Goal: Transaction & Acquisition: Purchase product/service

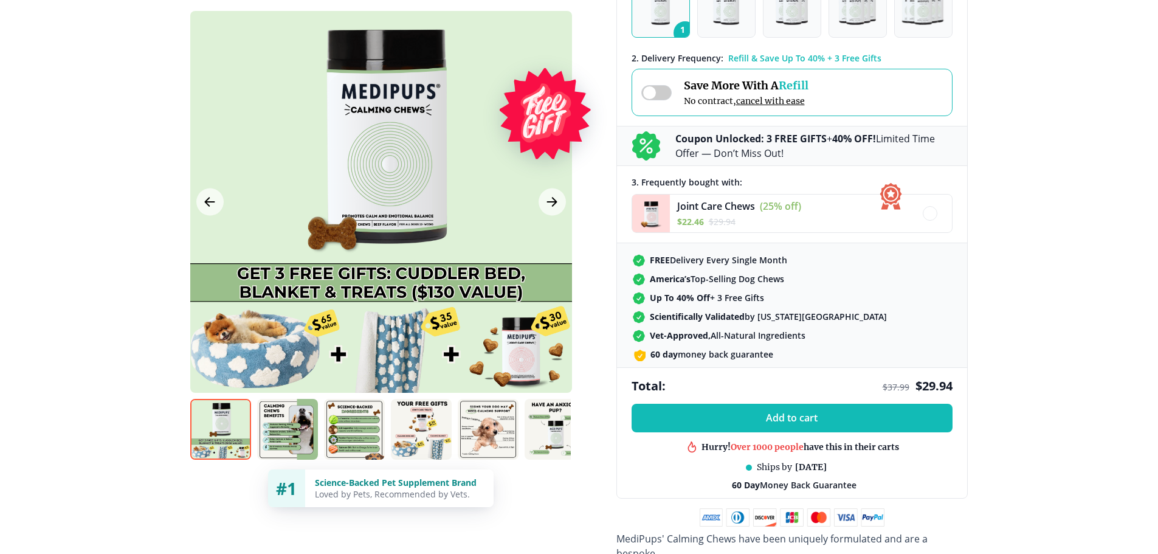
scroll to position [304, 0]
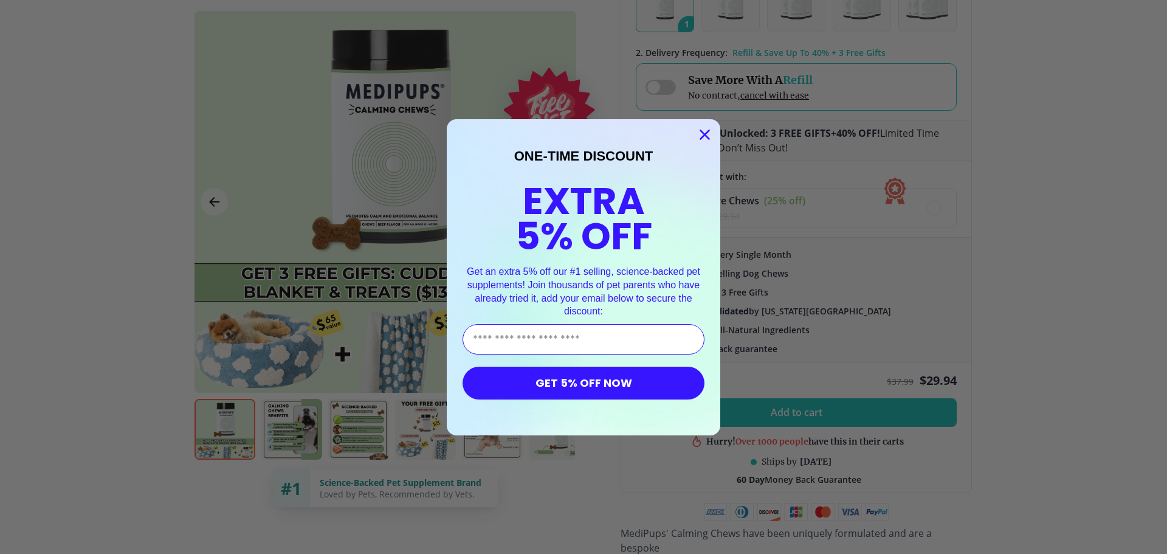
click at [701, 137] on icon "Close dialog" at bounding box center [705, 134] width 9 height 9
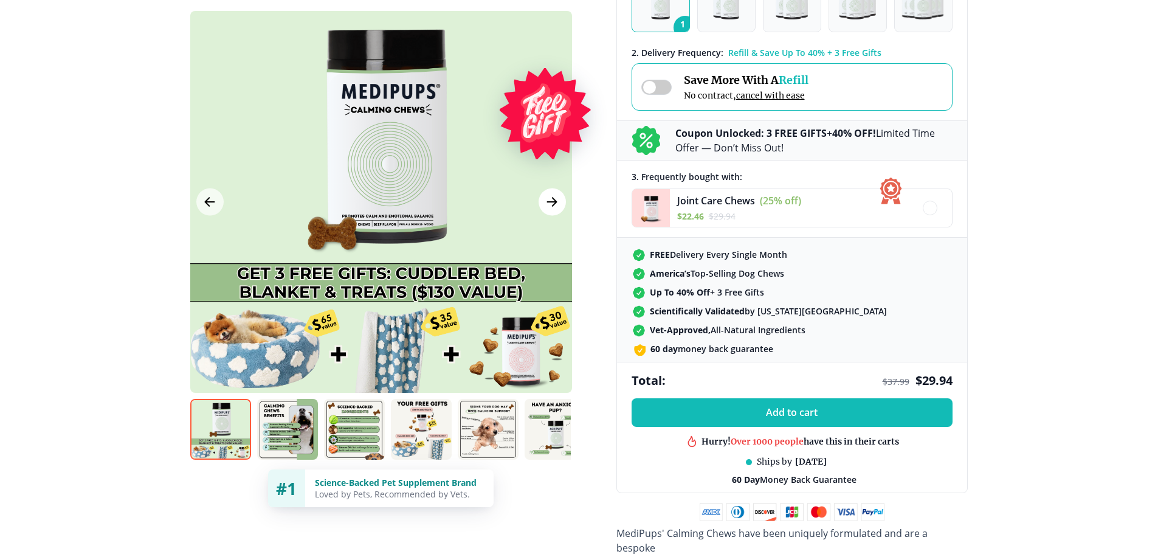
click at [550, 208] on icon "Next Image" at bounding box center [552, 202] width 15 height 15
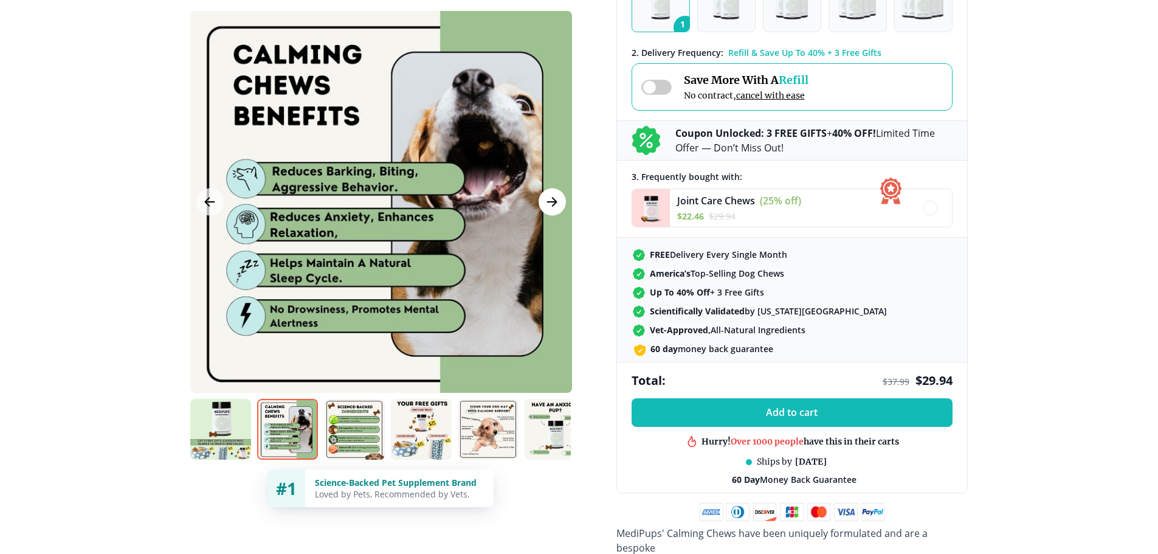
click at [550, 208] on icon "Next Image" at bounding box center [552, 202] width 15 height 15
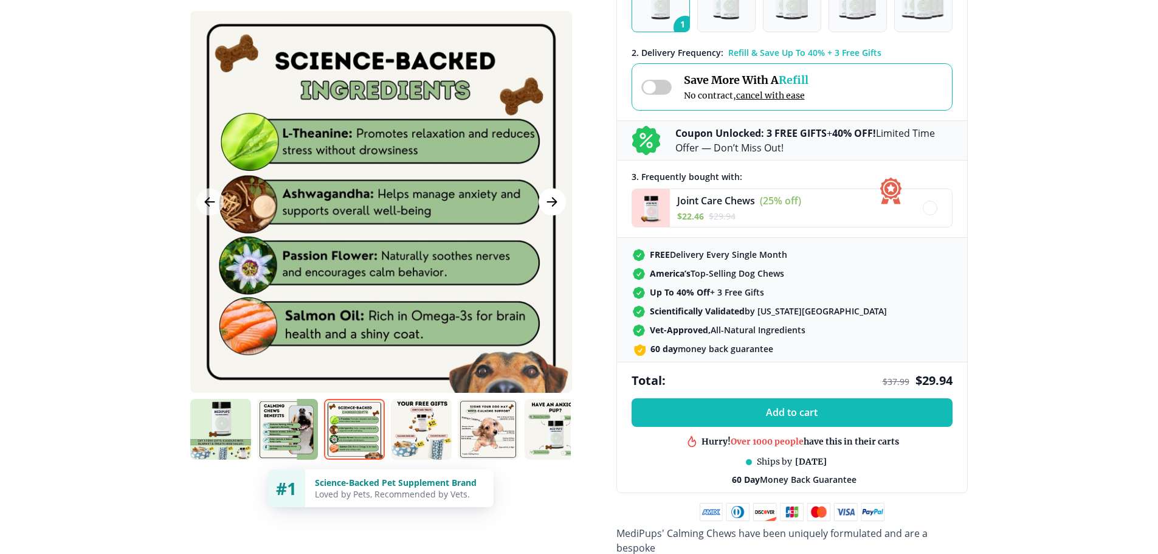
click at [550, 208] on icon "Next Image" at bounding box center [552, 202] width 15 height 15
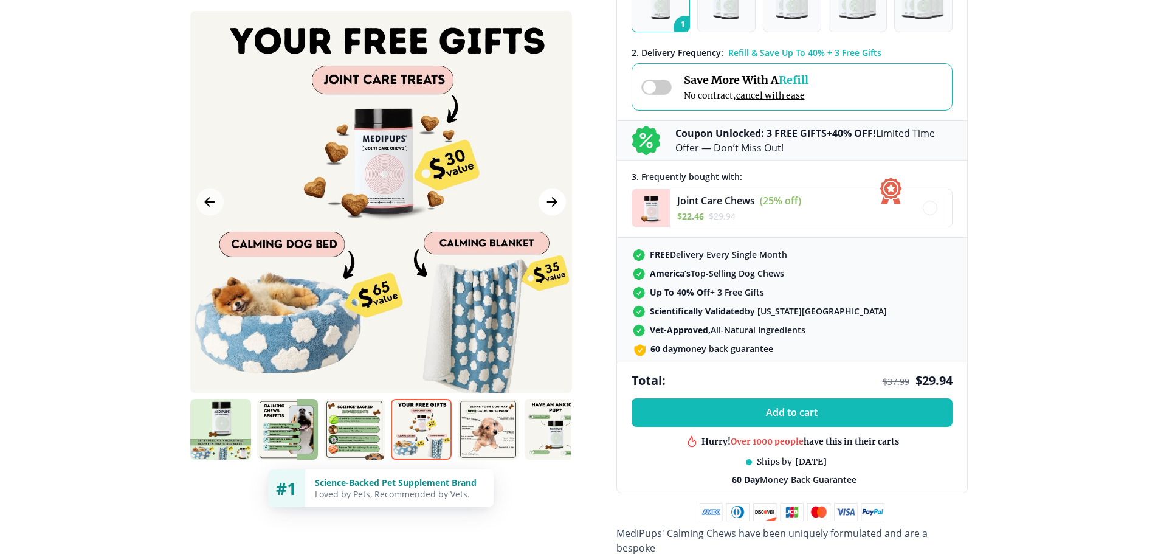
click at [551, 199] on icon "Next Image" at bounding box center [552, 202] width 15 height 15
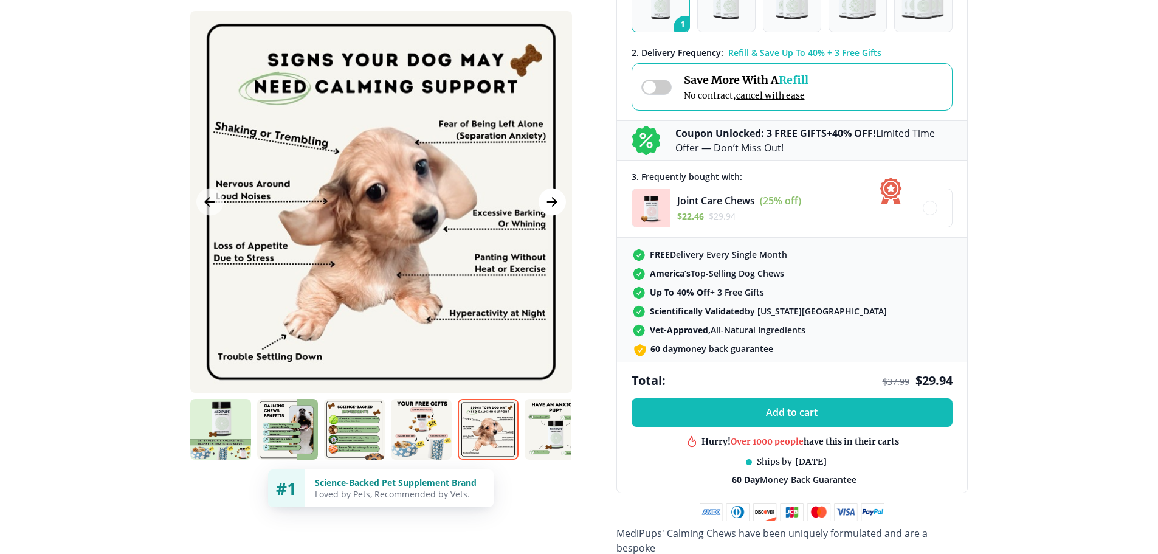
click at [556, 203] on icon "Next Image" at bounding box center [552, 202] width 9 height 9
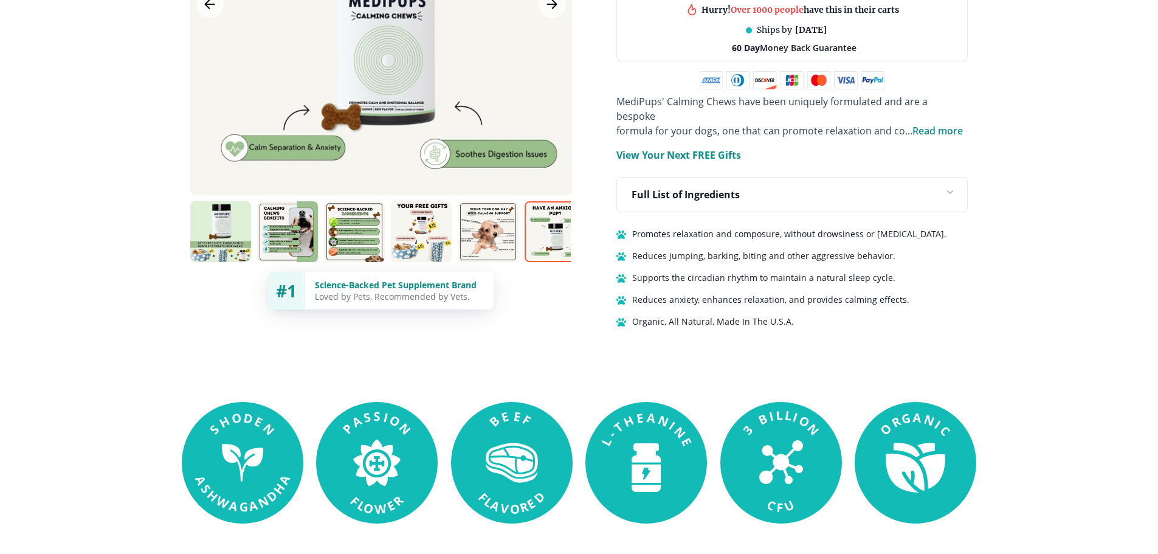
scroll to position [730, 0]
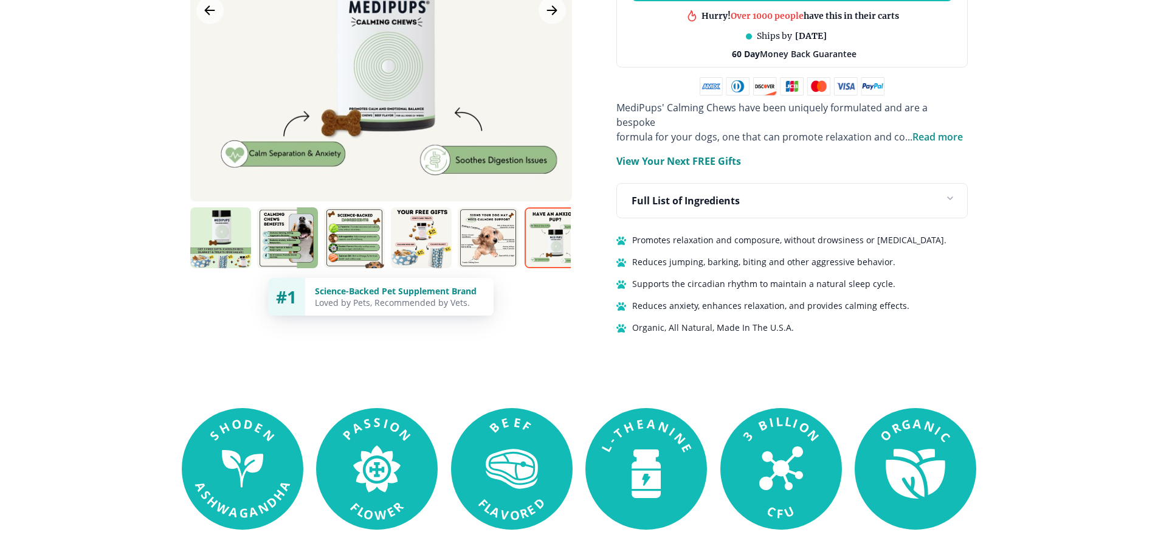
click at [950, 130] on span "Read more" at bounding box center [938, 136] width 50 height 13
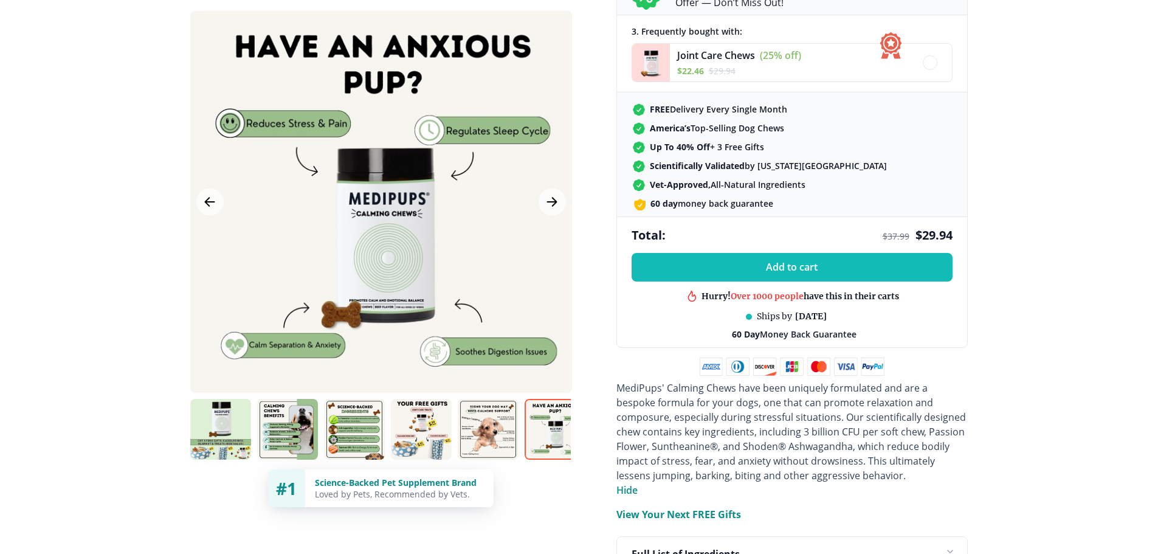
scroll to position [426, 0]
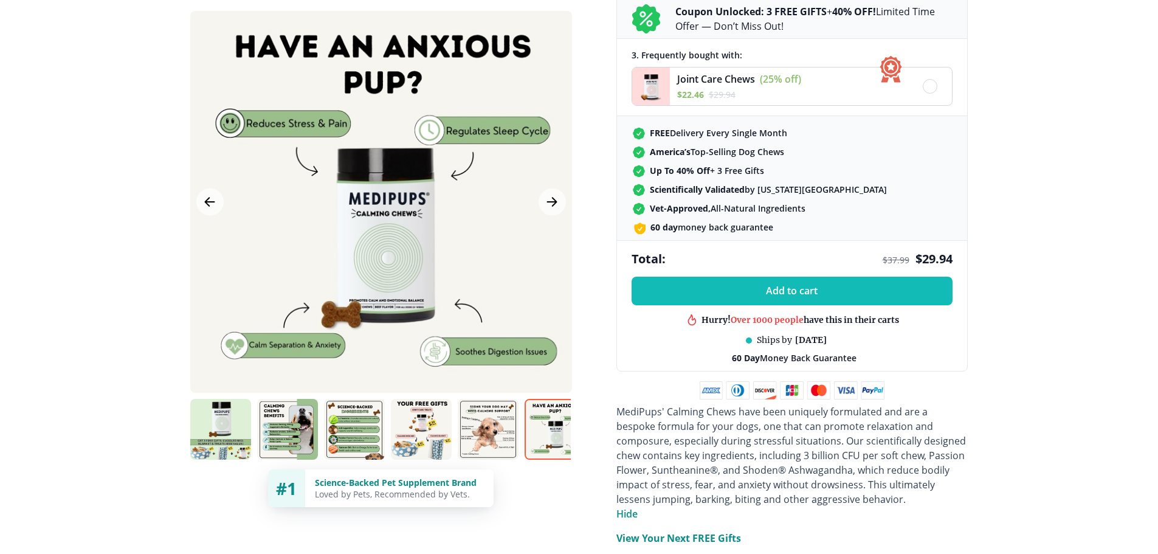
click at [649, 91] on img at bounding box center [651, 86] width 38 height 38
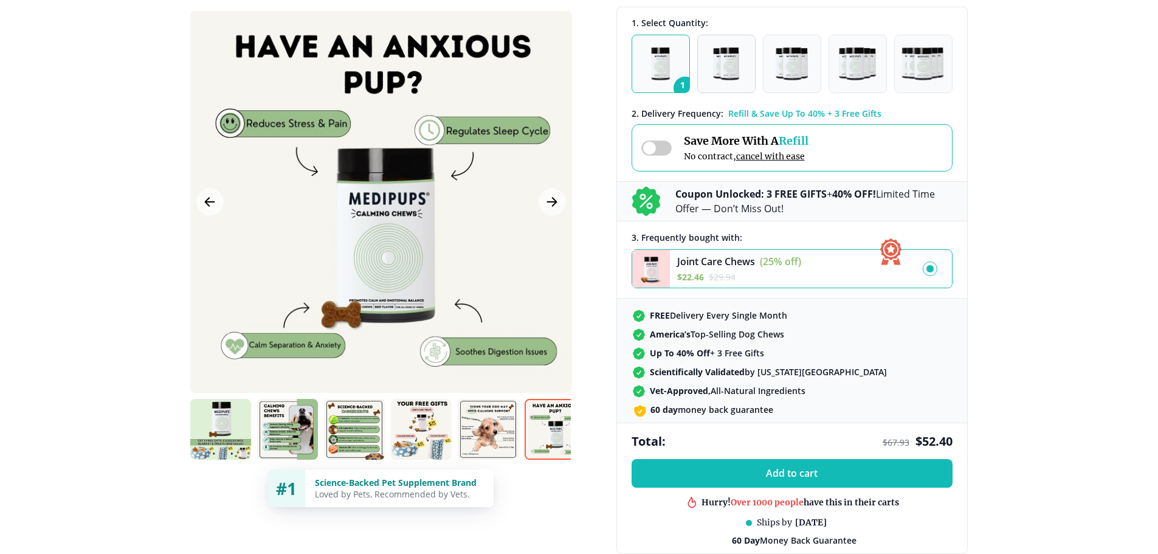
click at [722, 75] on img "button" at bounding box center [726, 63] width 26 height 33
click at [653, 70] on img "button" at bounding box center [660, 63] width 19 height 33
click at [722, 71] on img "button" at bounding box center [726, 63] width 26 height 33
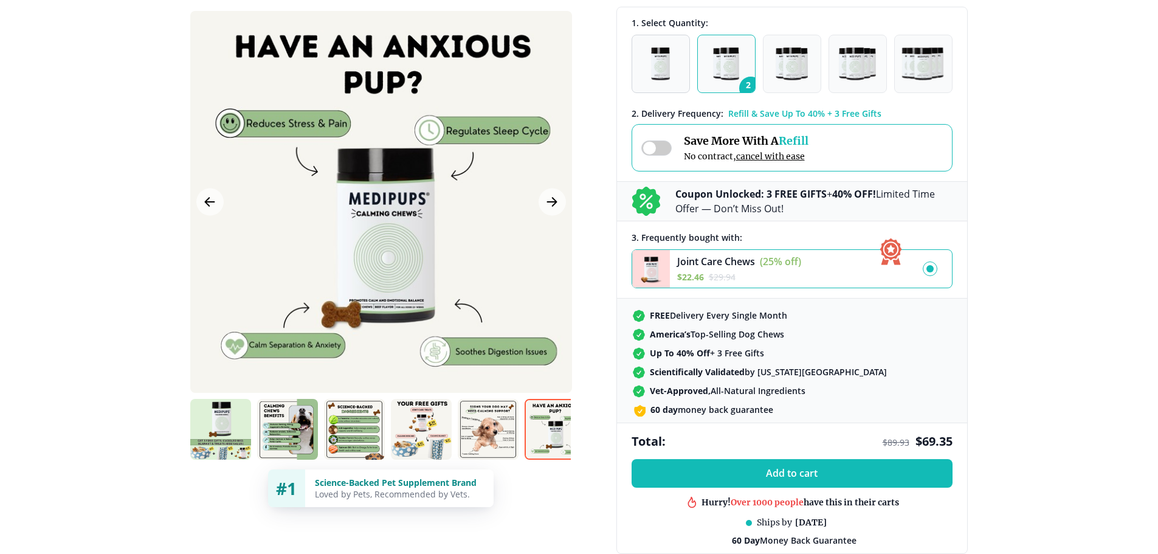
click at [655, 71] on img "button" at bounding box center [660, 63] width 19 height 33
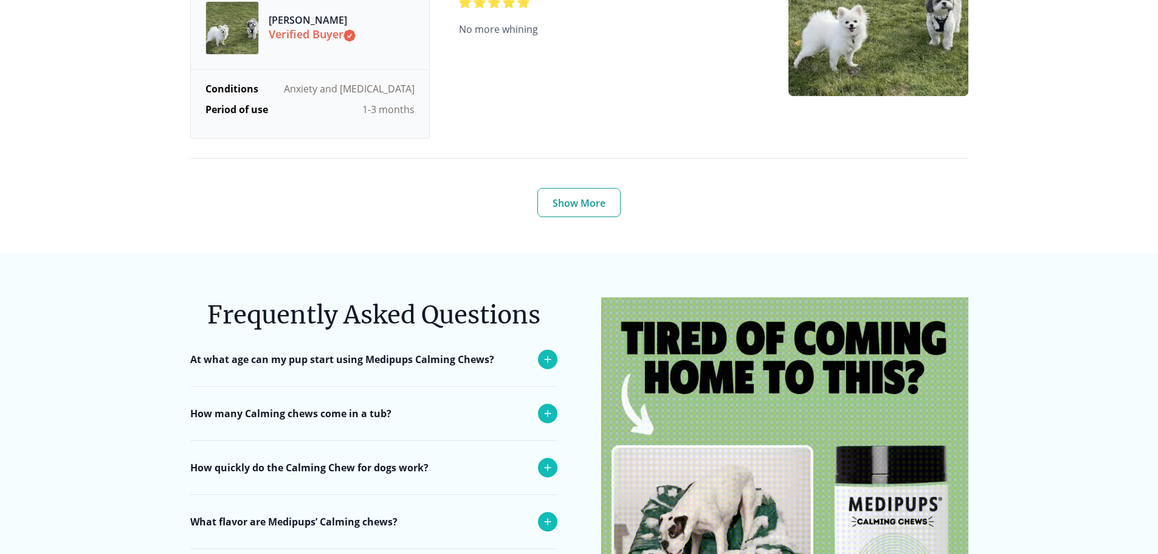
scroll to position [4742, 0]
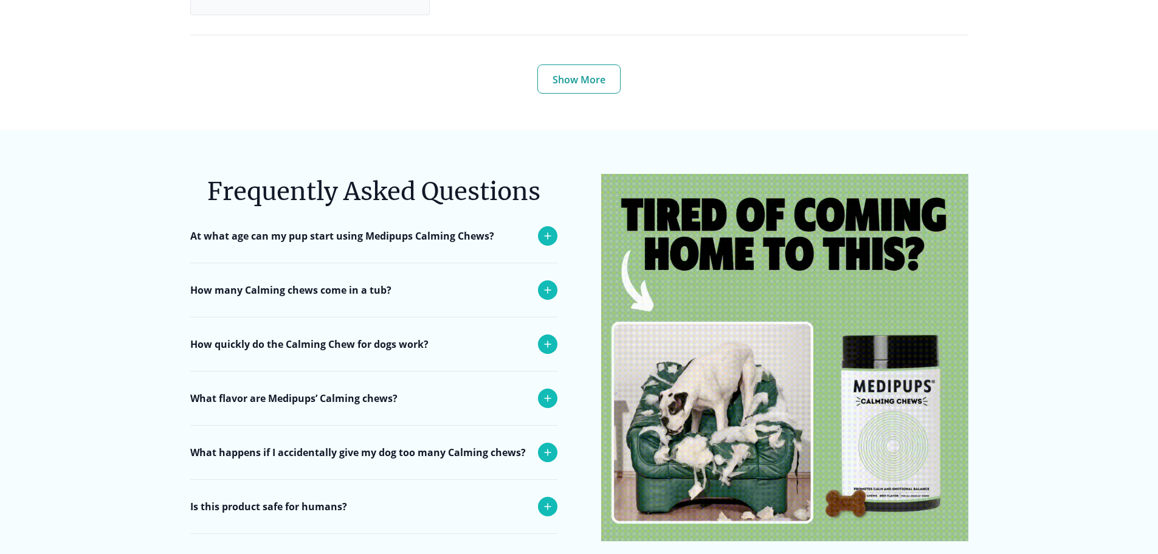
click at [548, 293] on icon at bounding box center [548, 290] width 15 height 15
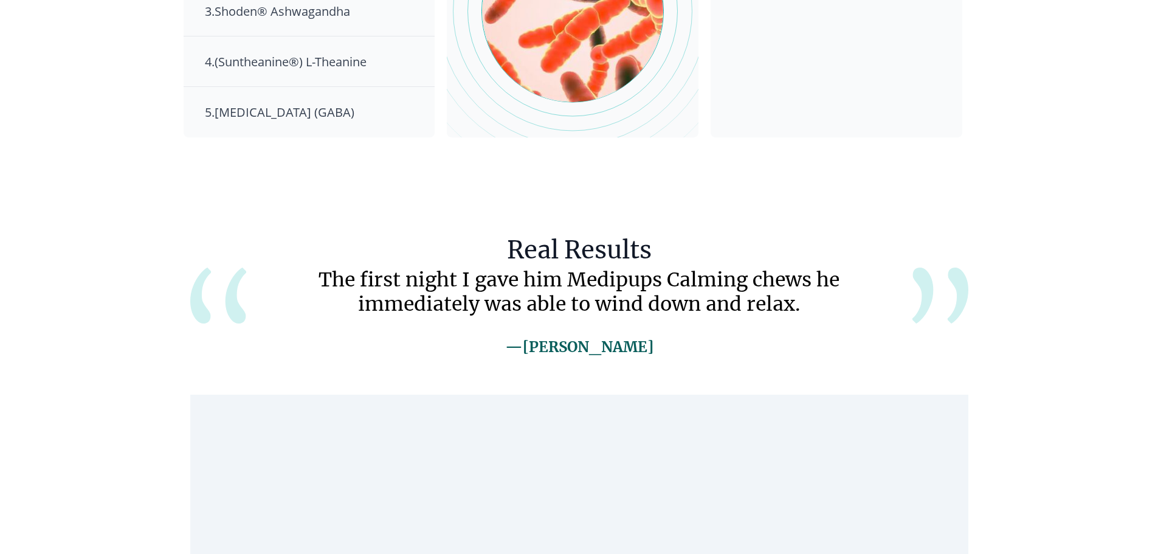
scroll to position [1946, 0]
